Goal: Task Accomplishment & Management: Manage account settings

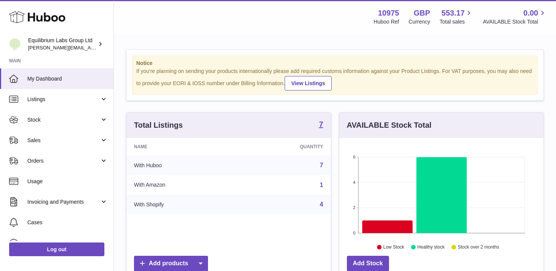
scroll to position [118, 204]
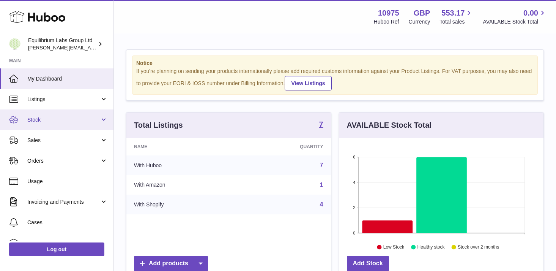
click at [92, 114] on link "Stock" at bounding box center [56, 119] width 113 height 20
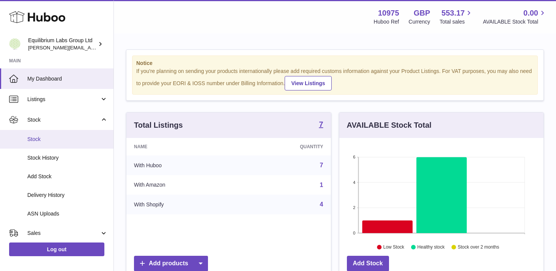
click at [62, 142] on span "Stock" at bounding box center [67, 138] width 80 height 7
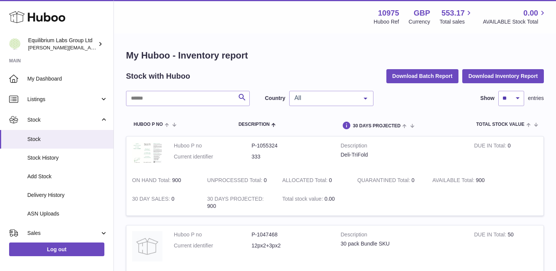
click at [337, 101] on span "All" at bounding box center [325, 98] width 65 height 8
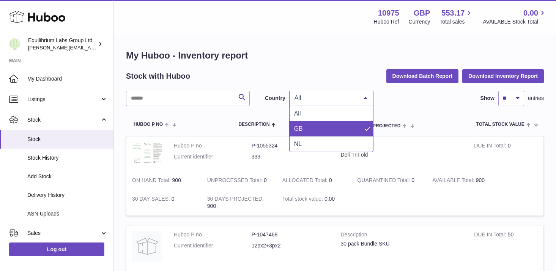
click at [347, 127] on span "GB" at bounding box center [331, 128] width 83 height 15
click at [328, 96] on span "GB" at bounding box center [325, 98] width 65 height 8
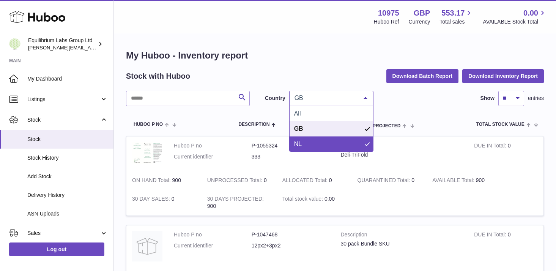
click at [312, 149] on span "NL" at bounding box center [331, 143] width 83 height 15
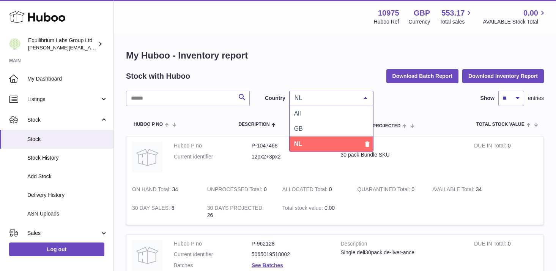
click at [320, 97] on span "NL" at bounding box center [325, 98] width 65 height 8
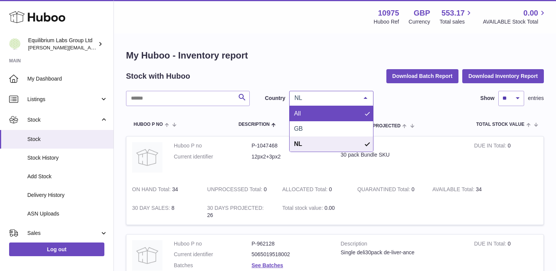
click at [314, 108] on span "All" at bounding box center [331, 113] width 83 height 15
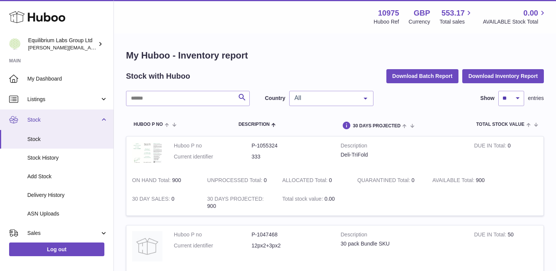
click at [95, 120] on span "Stock" at bounding box center [63, 119] width 72 height 7
